Goal: Task Accomplishment & Management: Manage account settings

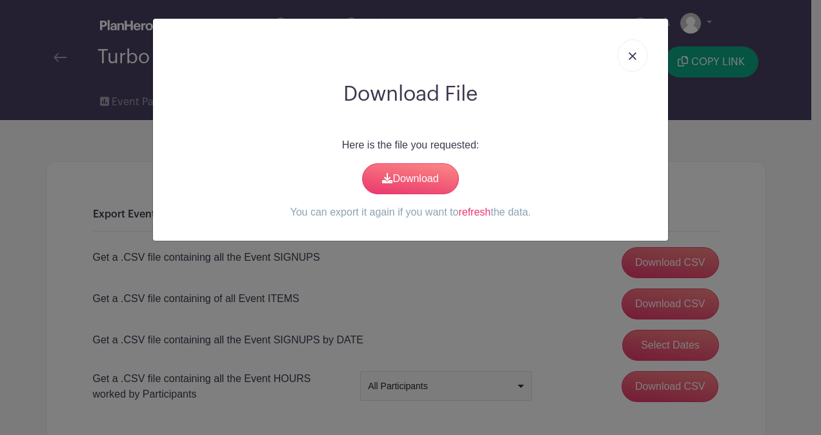
click at [628, 53] on link at bounding box center [633, 55] width 30 height 32
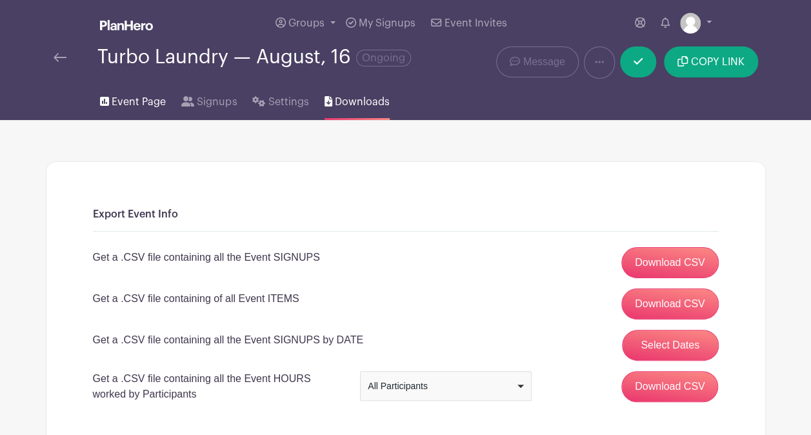
click at [126, 96] on span "Event Page" at bounding box center [139, 101] width 54 height 15
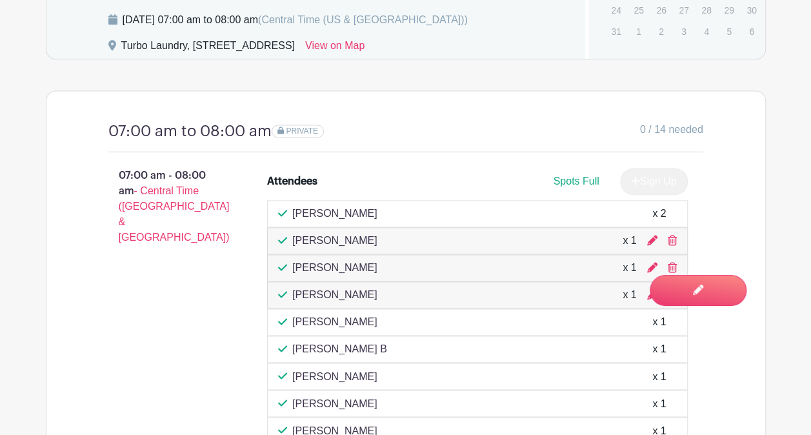
scroll to position [582, 0]
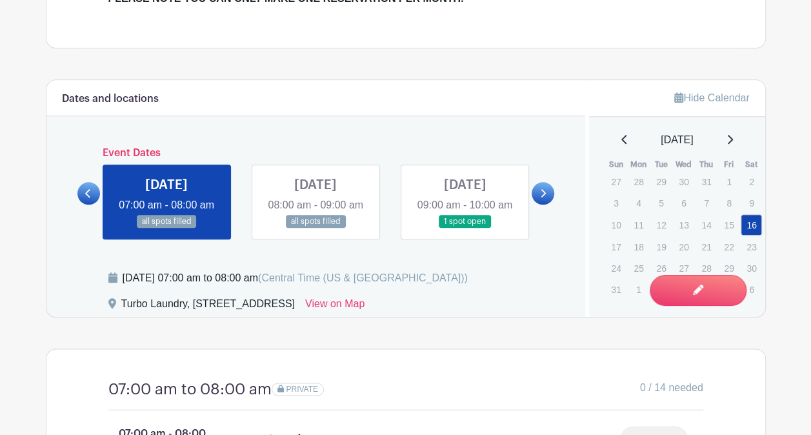
click at [316, 228] on link at bounding box center [316, 228] width 0 height 0
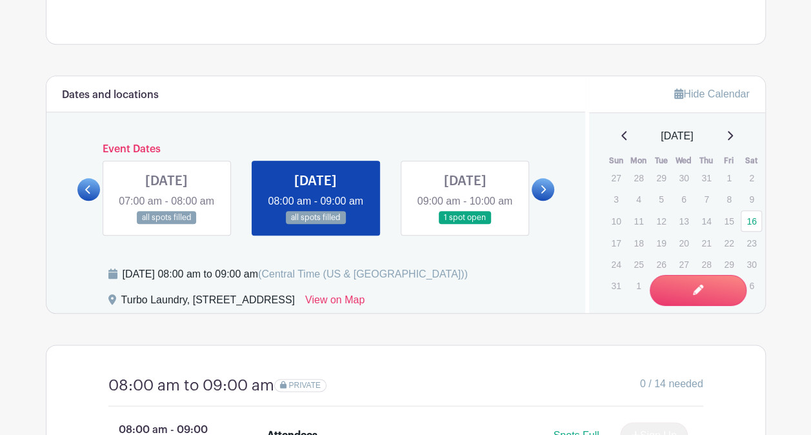
scroll to position [582, 0]
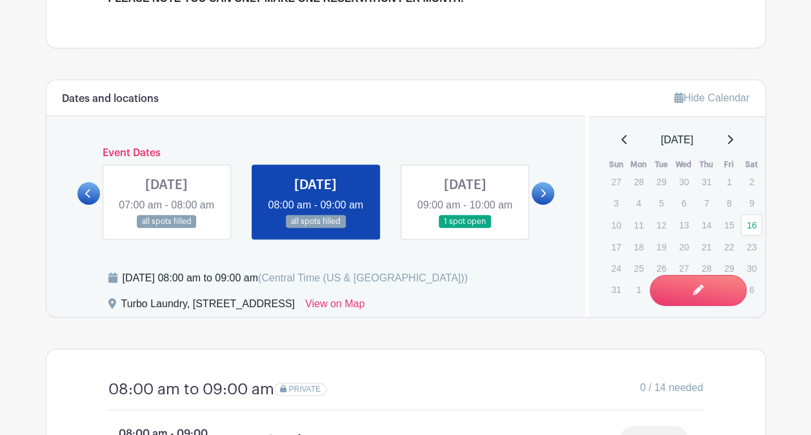
click at [465, 228] on link at bounding box center [465, 228] width 0 height 0
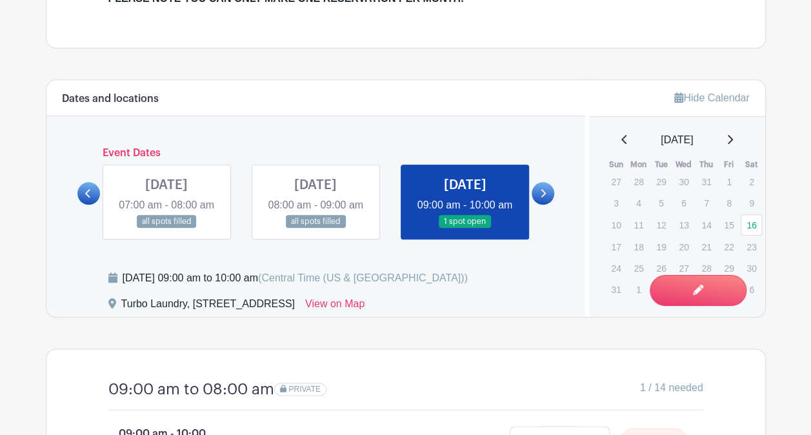
click at [465, 228] on link at bounding box center [465, 228] width 0 height 0
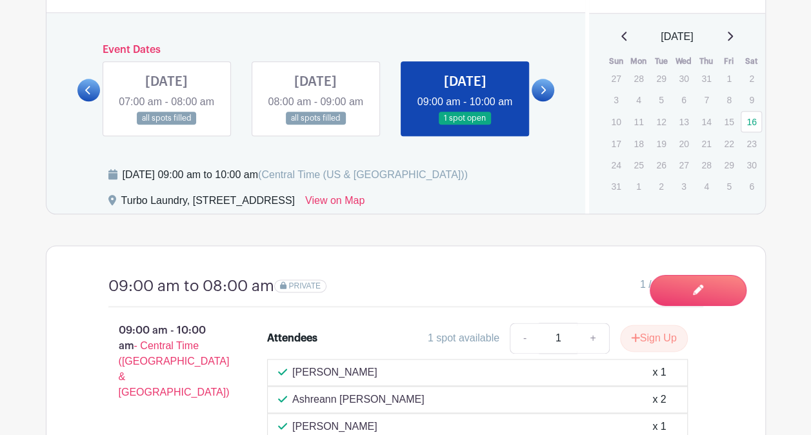
scroll to position [647, 0]
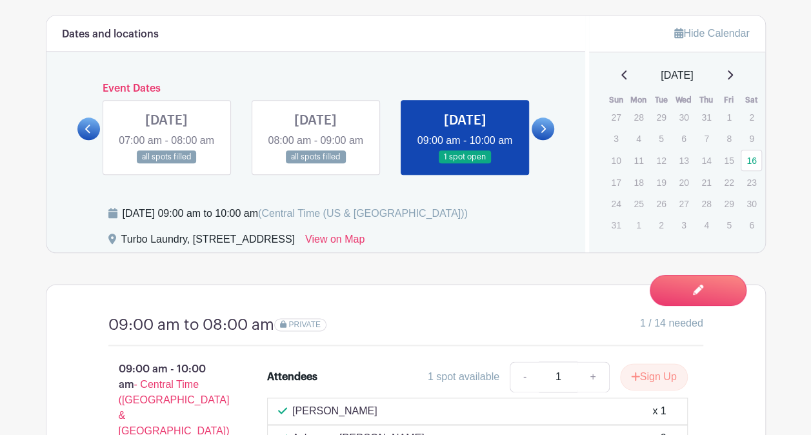
click at [543, 128] on icon at bounding box center [543, 129] width 5 height 8
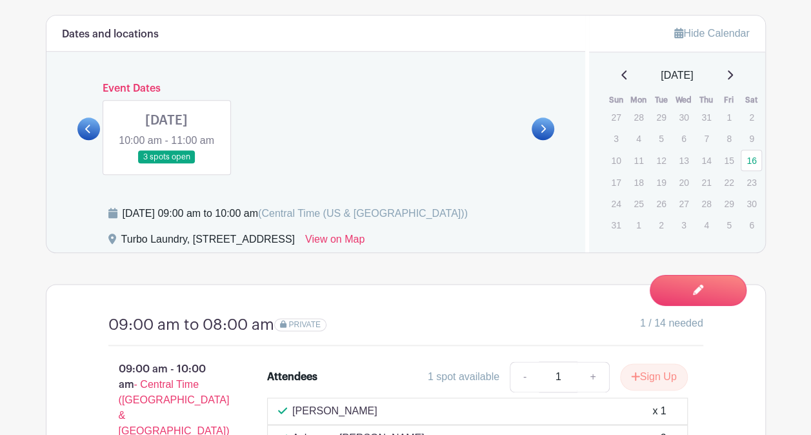
click at [166, 164] on link at bounding box center [166, 164] width 0 height 0
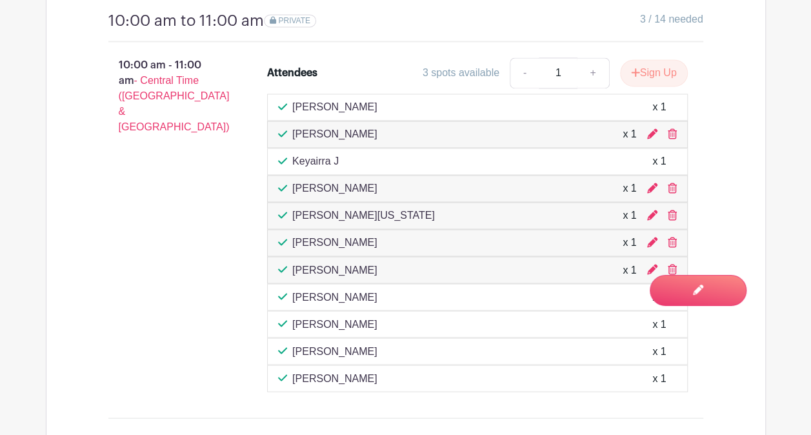
scroll to position [969, 0]
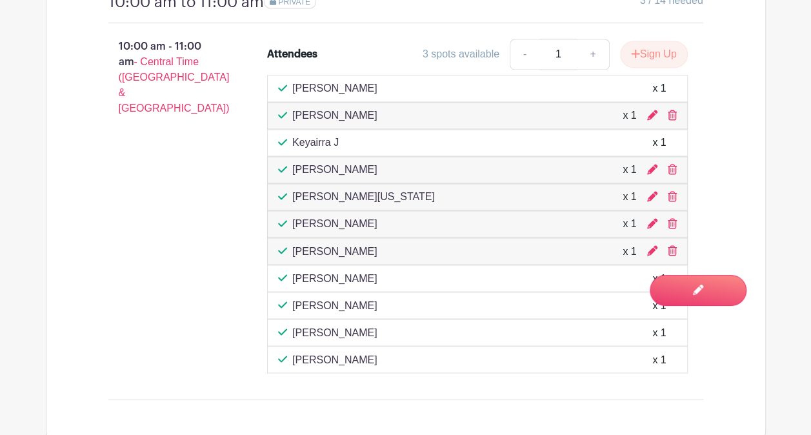
click at [367, 26] on div "10:00 am - 11:00 am - Central Time ([GEOGRAPHIC_DATA] & [GEOGRAPHIC_DATA]) Atte…" at bounding box center [405, 205] width 657 height 365
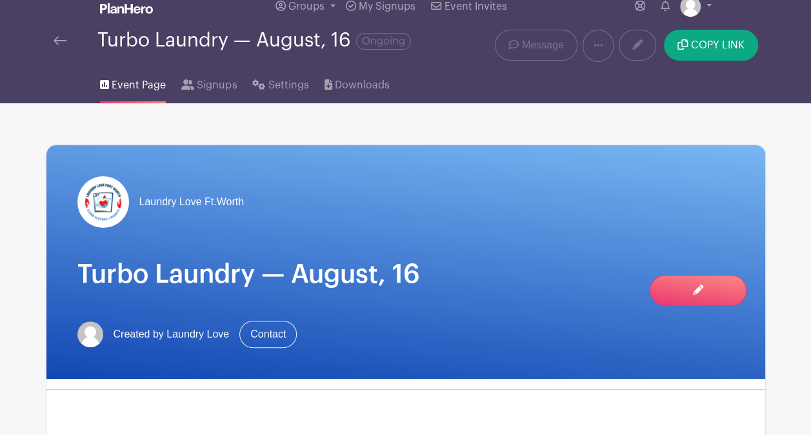
scroll to position [0, 0]
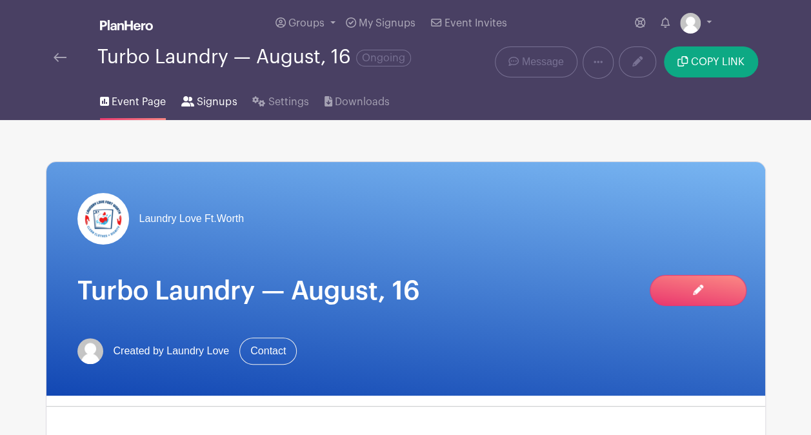
click at [206, 101] on span "Signups" at bounding box center [217, 101] width 40 height 15
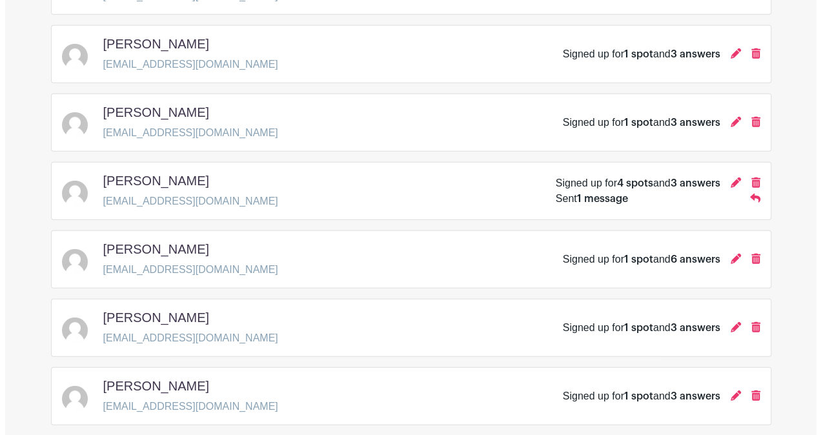
scroll to position [1613, 0]
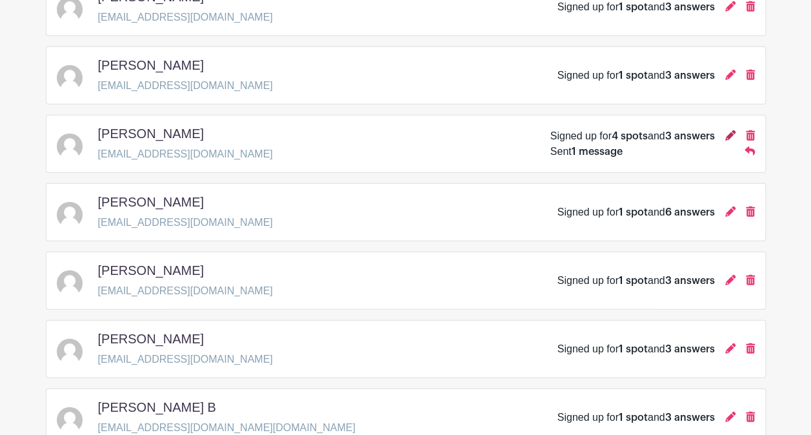
click at [730, 130] on icon at bounding box center [730, 135] width 10 height 10
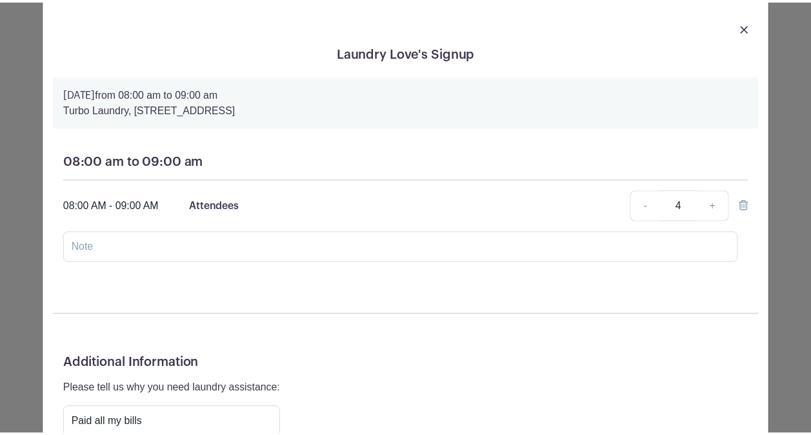
scroll to position [0, 0]
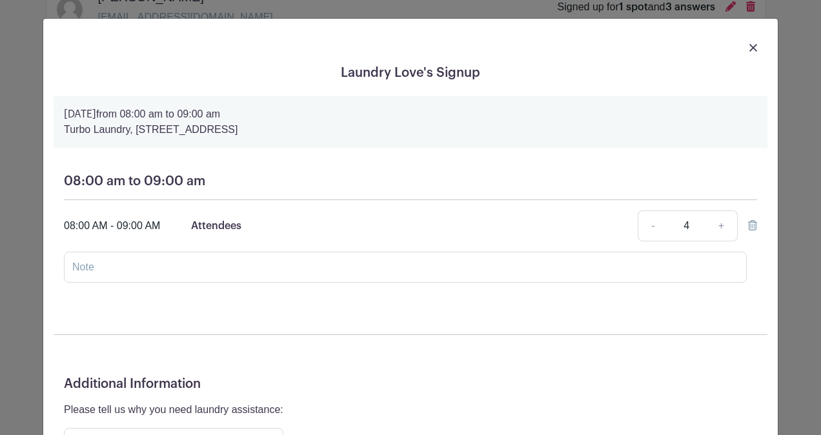
click at [750, 46] on img at bounding box center [753, 48] width 8 height 8
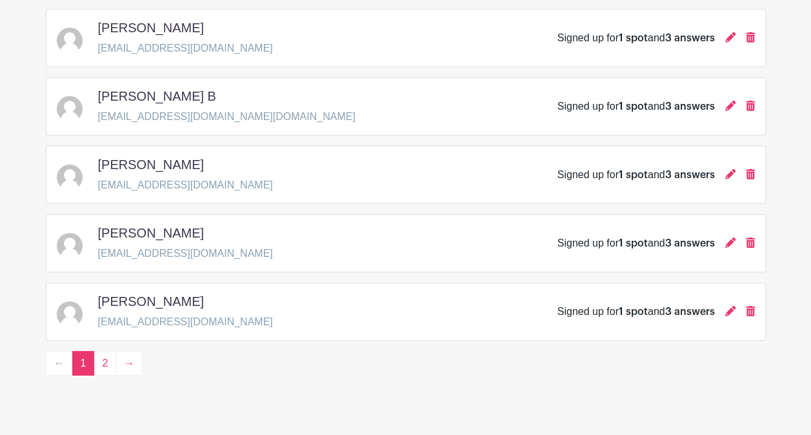
scroll to position [1931, 0]
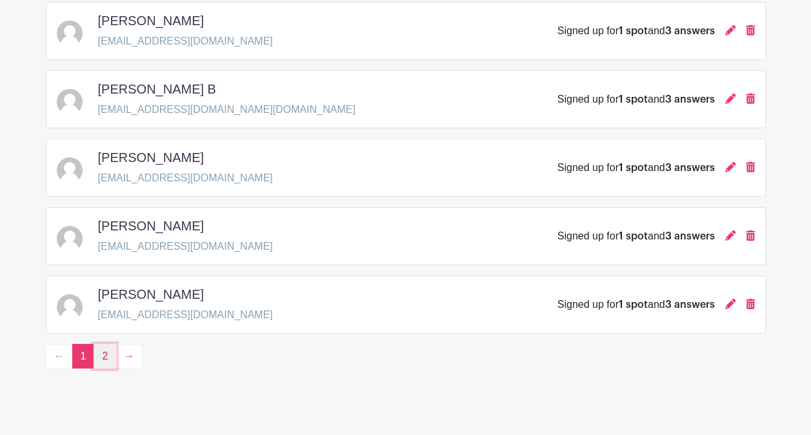
click at [99, 344] on link "2" at bounding box center [105, 356] width 23 height 25
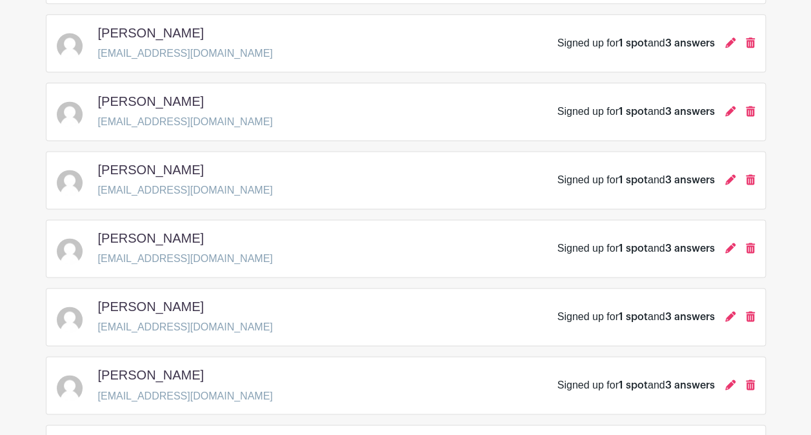
scroll to position [1048, 0]
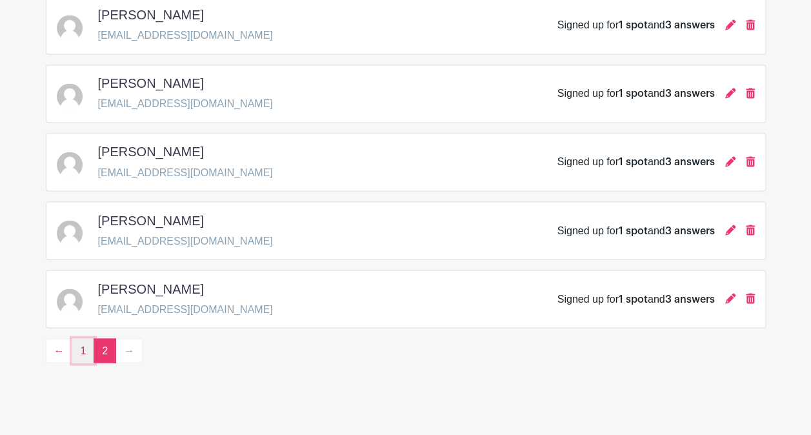
click at [84, 341] on link "1" at bounding box center [83, 350] width 23 height 25
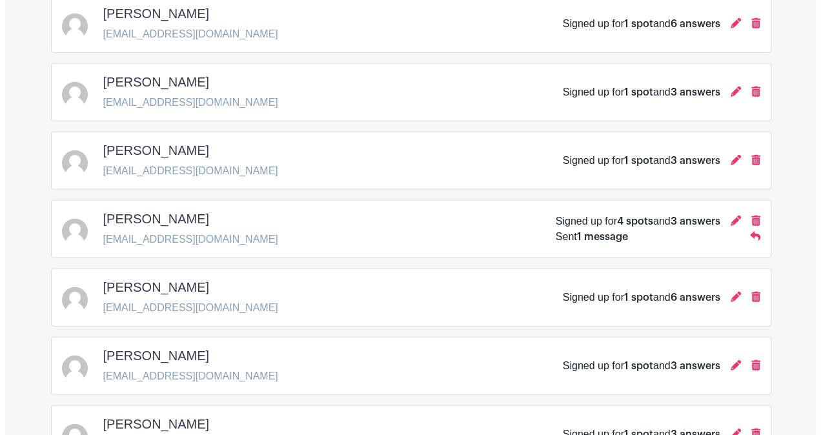
scroll to position [1549, 0]
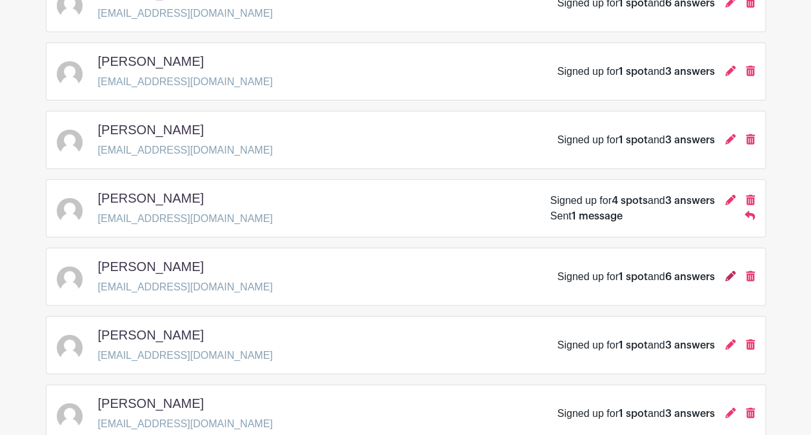
click at [733, 271] on icon at bounding box center [730, 276] width 10 height 10
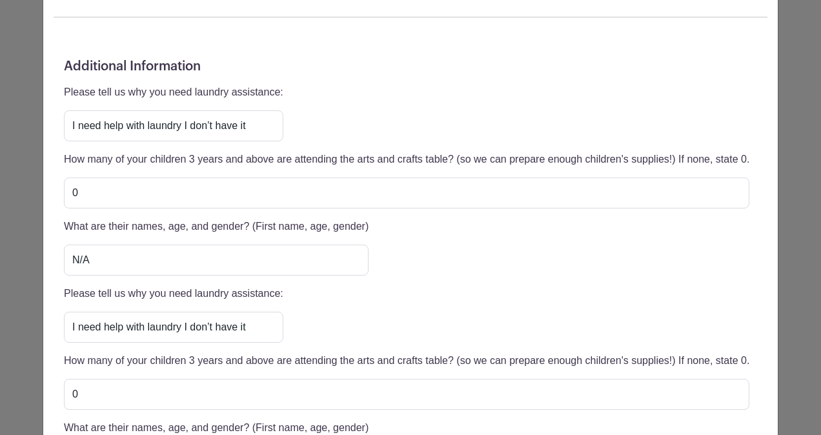
scroll to position [703, 0]
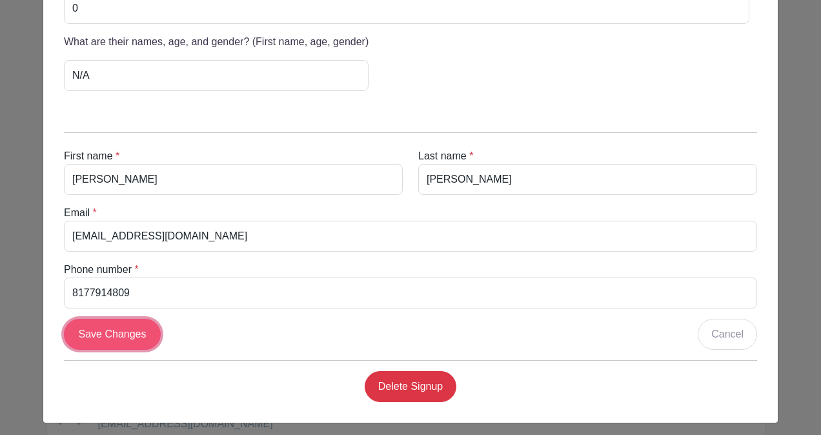
click at [130, 328] on input "Save Changes" at bounding box center [112, 334] width 97 height 31
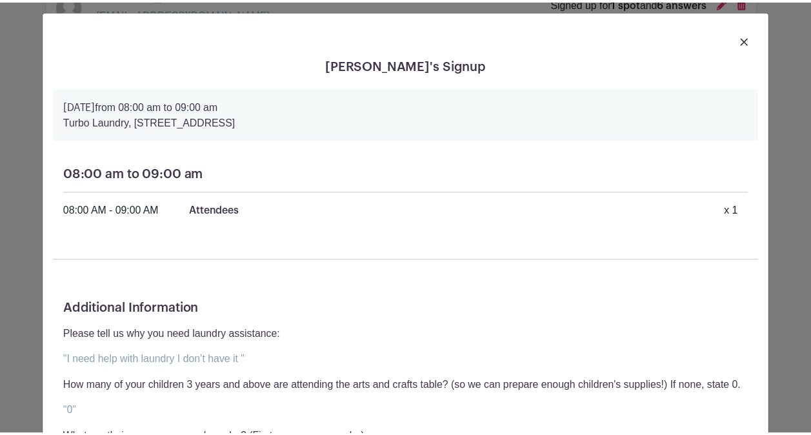
scroll to position [0, 0]
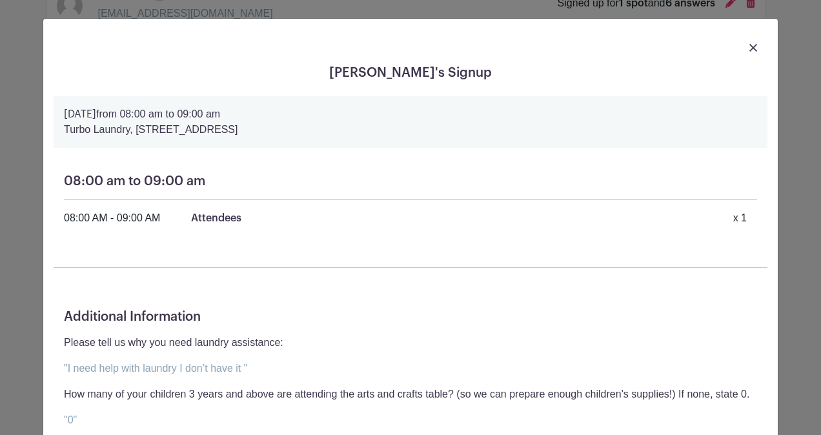
click at [749, 46] on img at bounding box center [753, 48] width 8 height 8
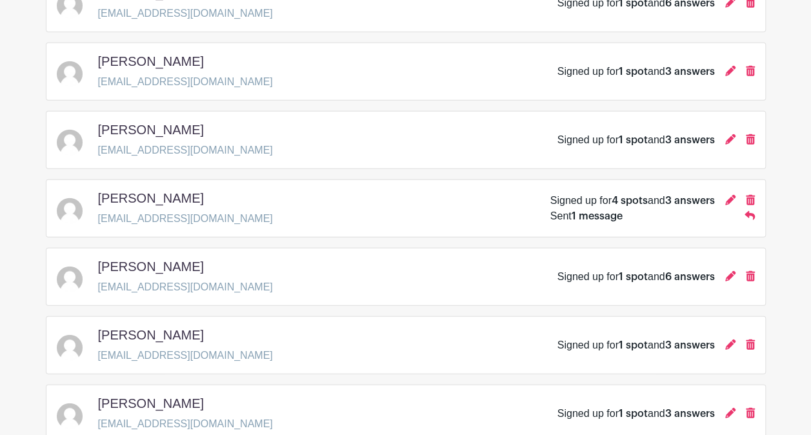
click at [525, 8] on div "[PERSON_NAME] [EMAIL_ADDRESS][DOMAIN_NAME] Signed up for 1 spot and 6 answers" at bounding box center [406, 3] width 698 height 36
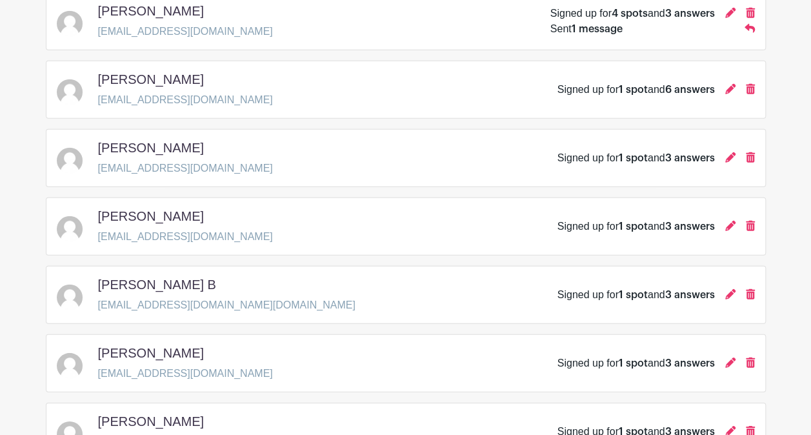
scroll to position [1871, 0]
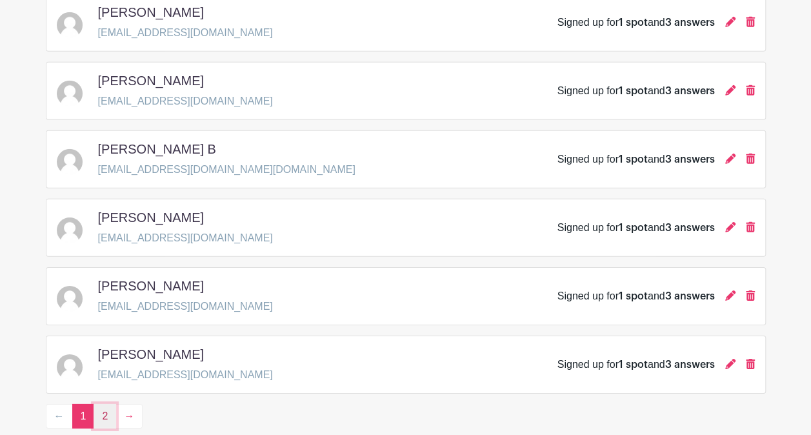
click at [103, 405] on link "2" at bounding box center [105, 416] width 23 height 25
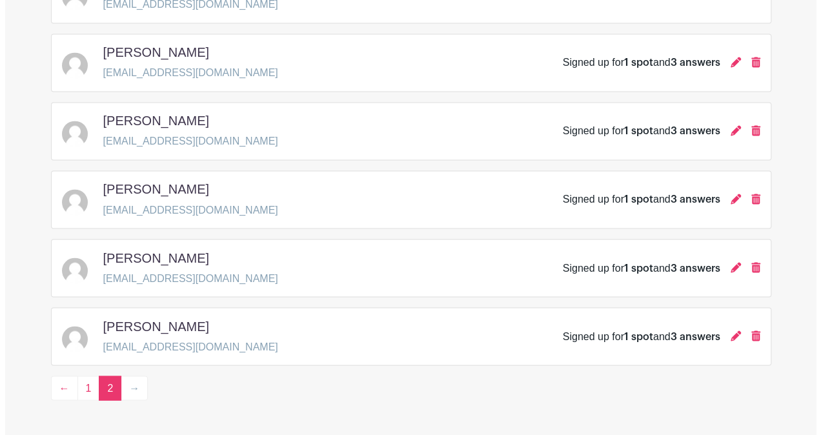
scroll to position [1032, 0]
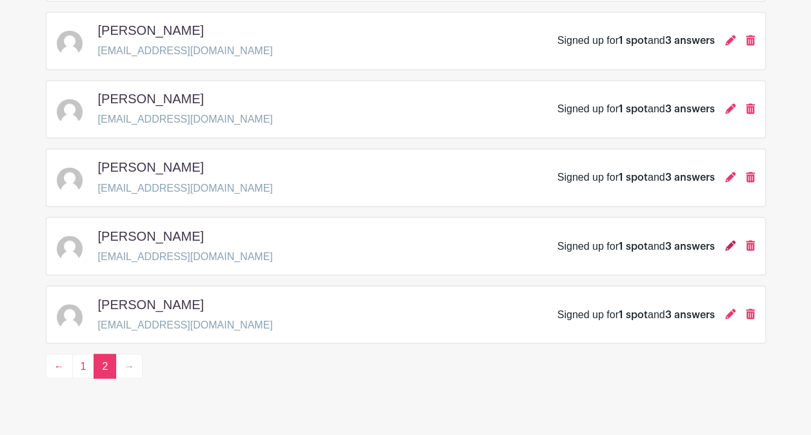
click at [729, 240] on icon at bounding box center [730, 245] width 10 height 10
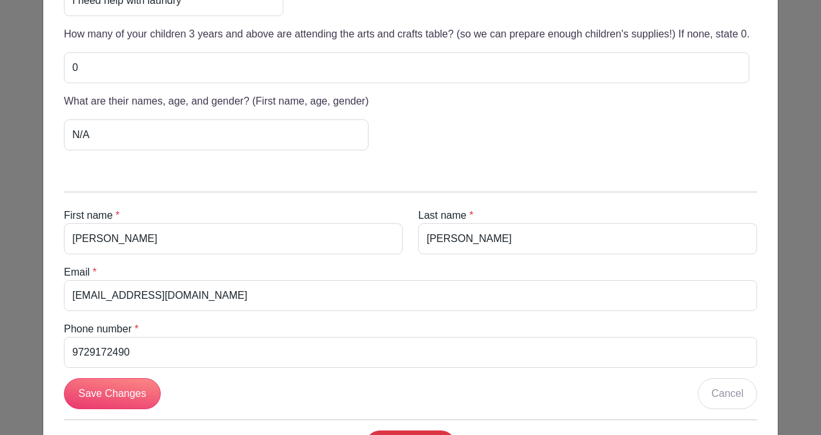
scroll to position [452, 0]
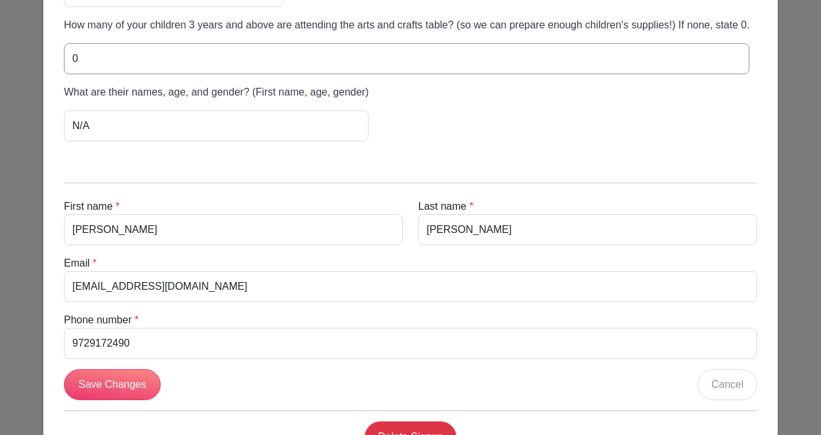
click at [161, 57] on input "0" at bounding box center [406, 58] width 685 height 31
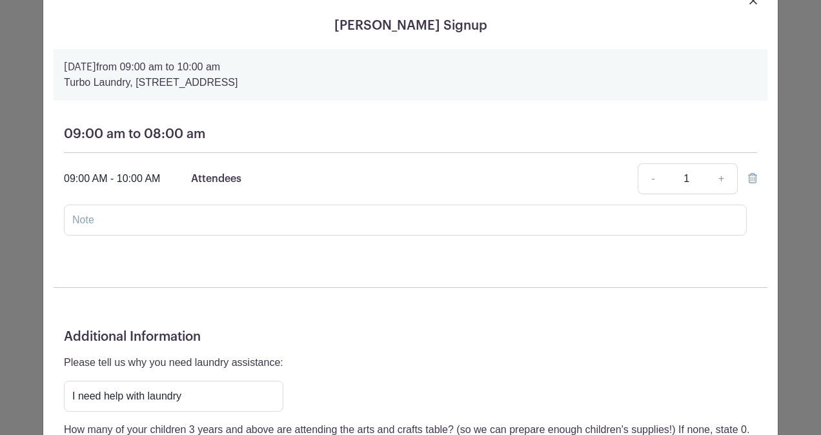
scroll to position [0, 0]
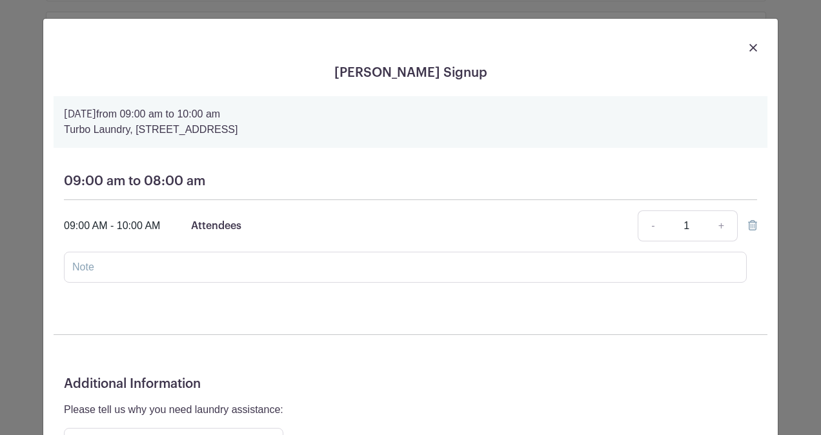
click at [750, 46] on img at bounding box center [753, 48] width 8 height 8
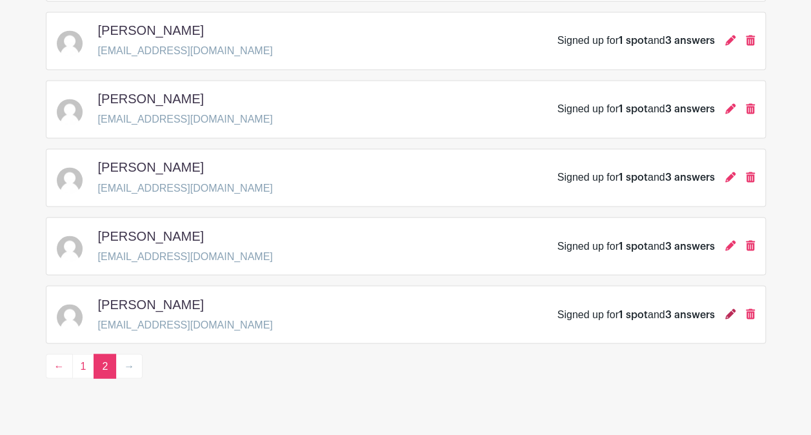
click at [732, 308] on icon at bounding box center [730, 313] width 10 height 10
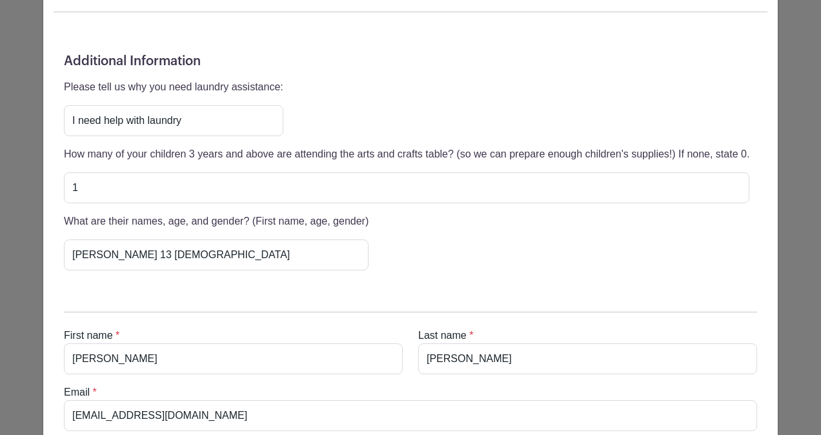
scroll to position [387, 0]
